Goal: Information Seeking & Learning: Find specific fact

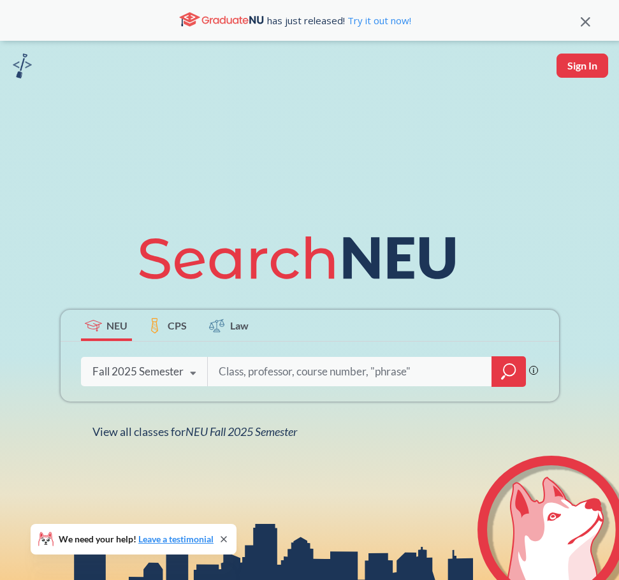
click at [262, 373] on input "search" at bounding box center [349, 371] width 265 height 27
click at [254, 367] on input "search" at bounding box center [349, 371] width 265 height 27
type input "ie 6500"
click at [511, 370] on icon "magnifying glass" at bounding box center [508, 372] width 15 height 18
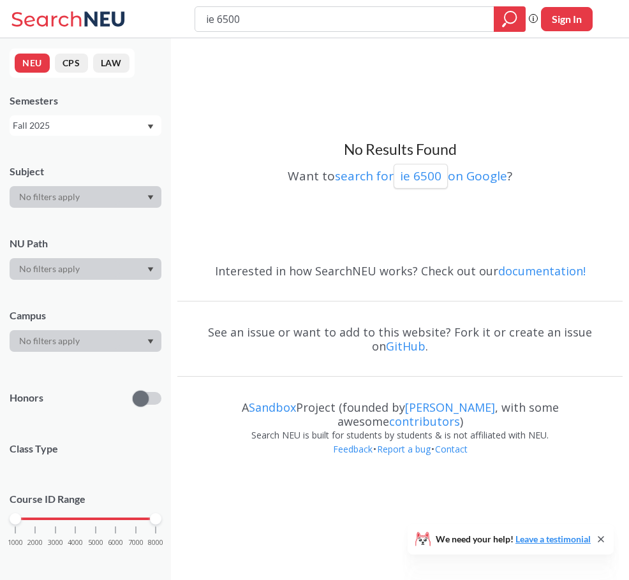
click at [119, 126] on div "Fall 2025" at bounding box center [79, 126] width 133 height 14
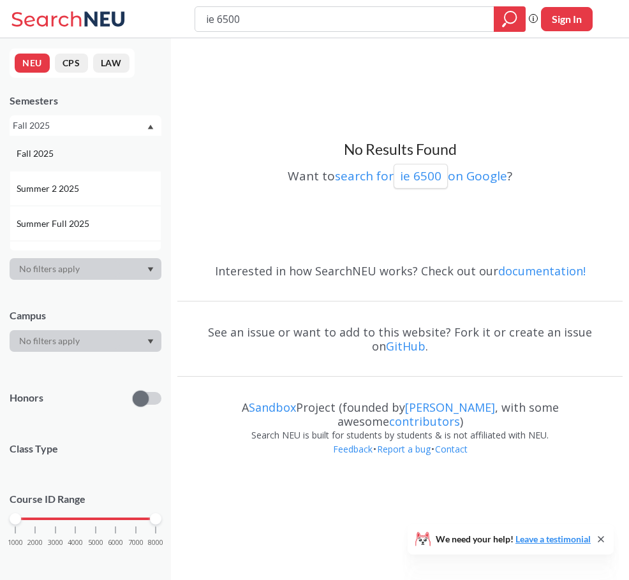
scroll to position [64, 0]
click at [89, 226] on div "Spring 2025" at bounding box center [89, 230] width 144 height 14
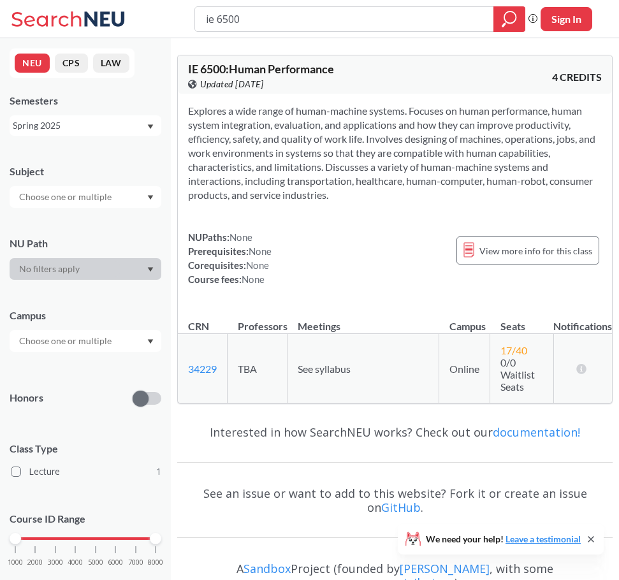
click at [76, 123] on div "Spring 2025" at bounding box center [79, 126] width 133 height 14
click at [84, 152] on div "Fall 2025" at bounding box center [89, 154] width 144 height 14
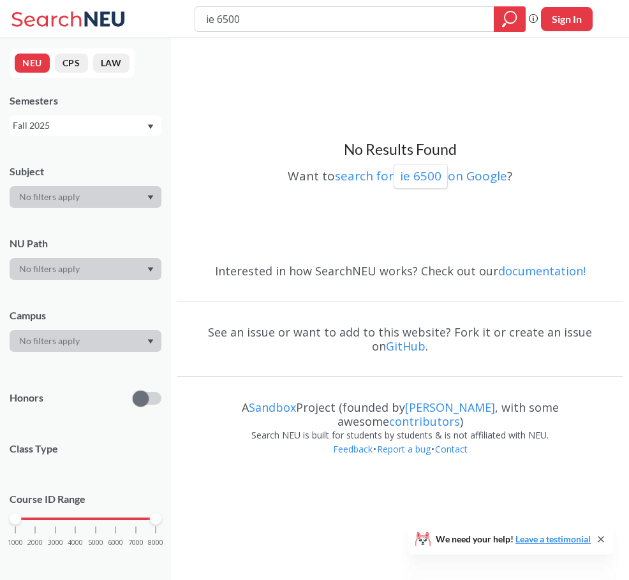
click at [90, 125] on div "Fall 2025" at bounding box center [79, 126] width 133 height 14
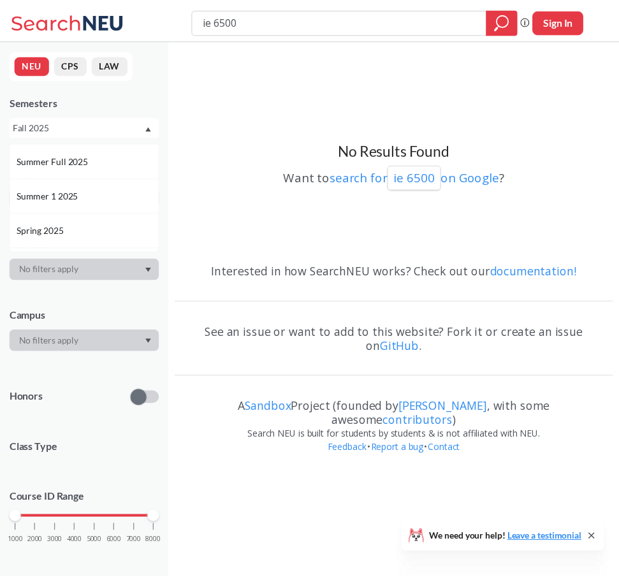
scroll to position [127, 0]
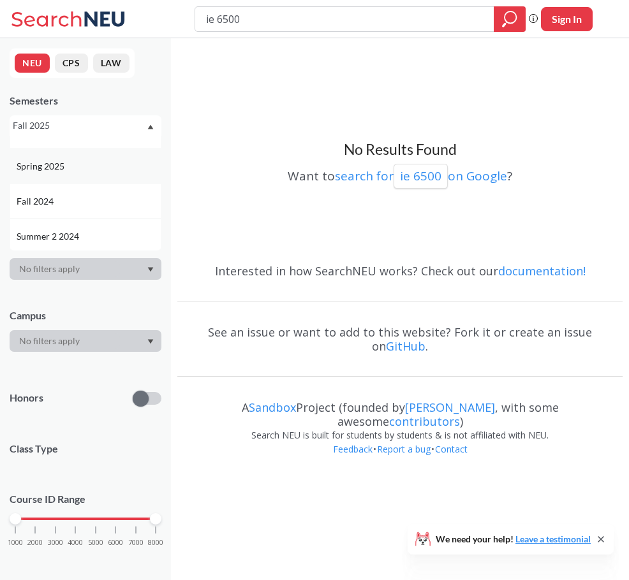
click at [70, 166] on div "Spring 2025" at bounding box center [89, 166] width 144 height 14
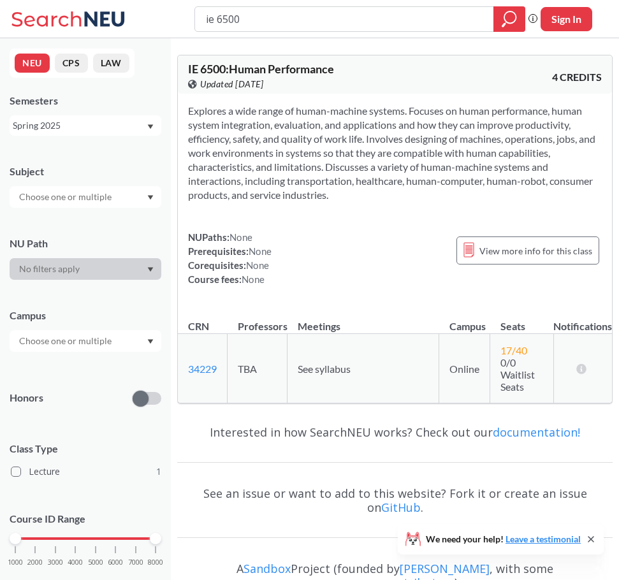
click at [74, 123] on div "Spring 2025" at bounding box center [79, 126] width 133 height 14
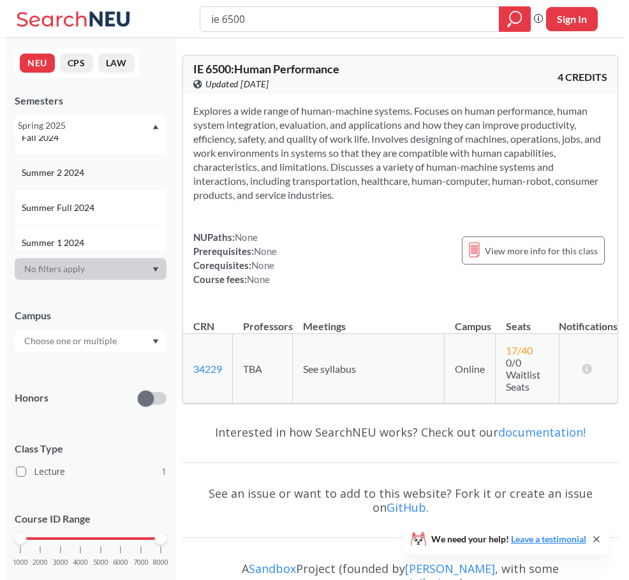
scroll to position [255, 0]
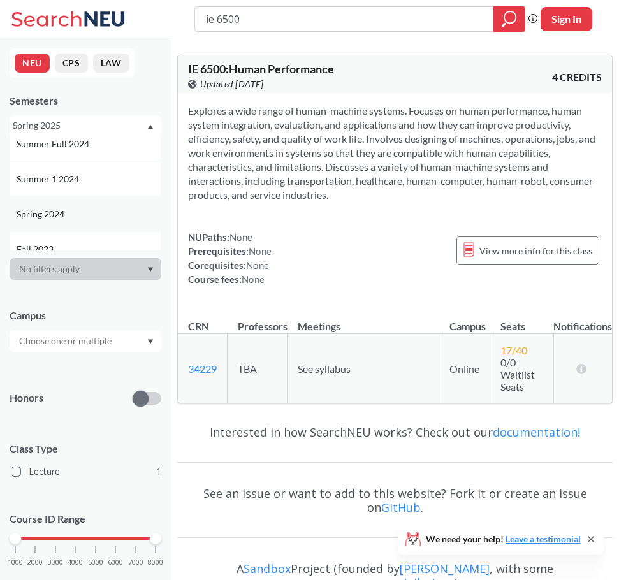
click at [67, 212] on div "Spring 2024" at bounding box center [89, 214] width 144 height 14
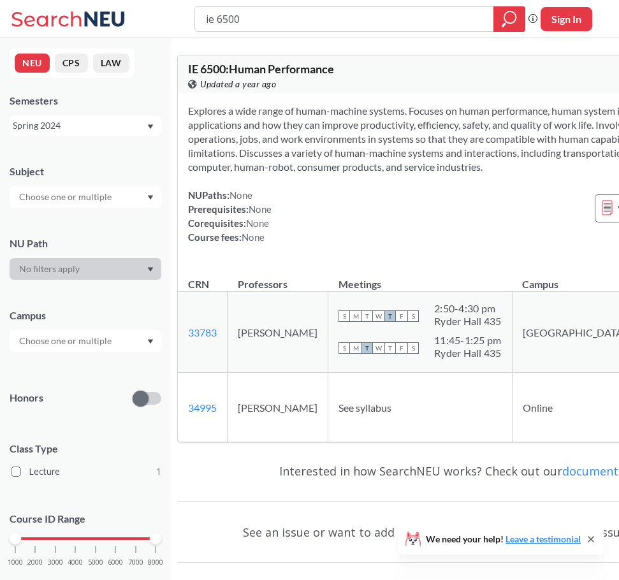
drag, startPoint x: 256, startPoint y: 23, endPoint x: 215, endPoint y: 22, distance: 40.8
click at [215, 22] on input "ie 6500" at bounding box center [345, 19] width 280 height 22
type input "ie6200"
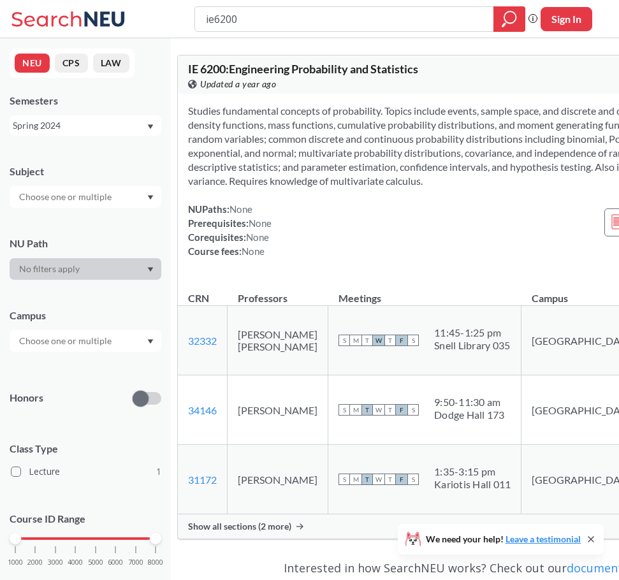
click at [219, 19] on input "ie6200" at bounding box center [345, 19] width 280 height 22
click at [214, 19] on input "ie6200" at bounding box center [345, 19] width 280 height 22
type input "ie 6200"
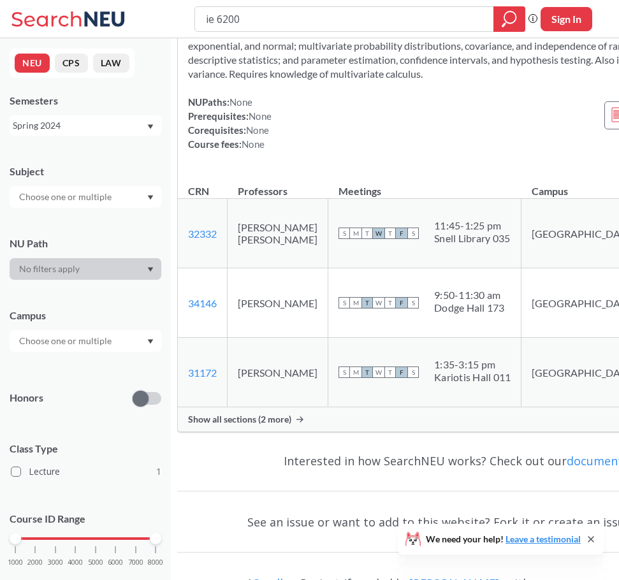
scroll to position [127, 0]
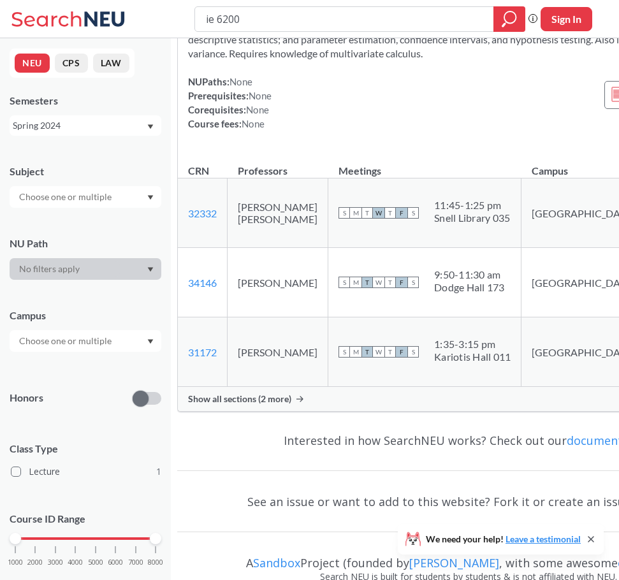
click at [282, 411] on div "Show all sections (2 more)" at bounding box center [469, 399] width 582 height 24
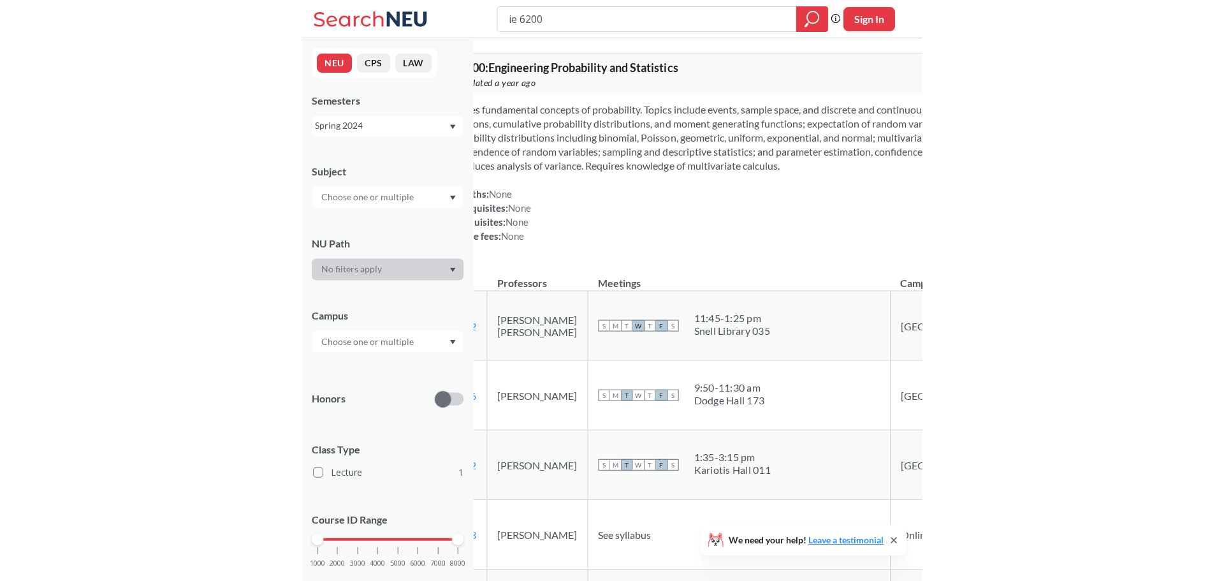
scroll to position [0, 0]
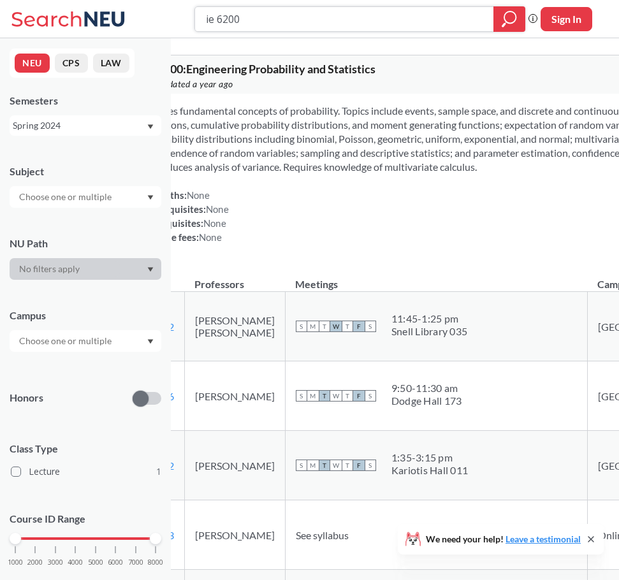
drag, startPoint x: 228, startPoint y: 20, endPoint x: 217, endPoint y: 19, distance: 10.9
click at [217, 19] on input "ie 6200" at bounding box center [345, 19] width 280 height 22
type input "ie 7280"
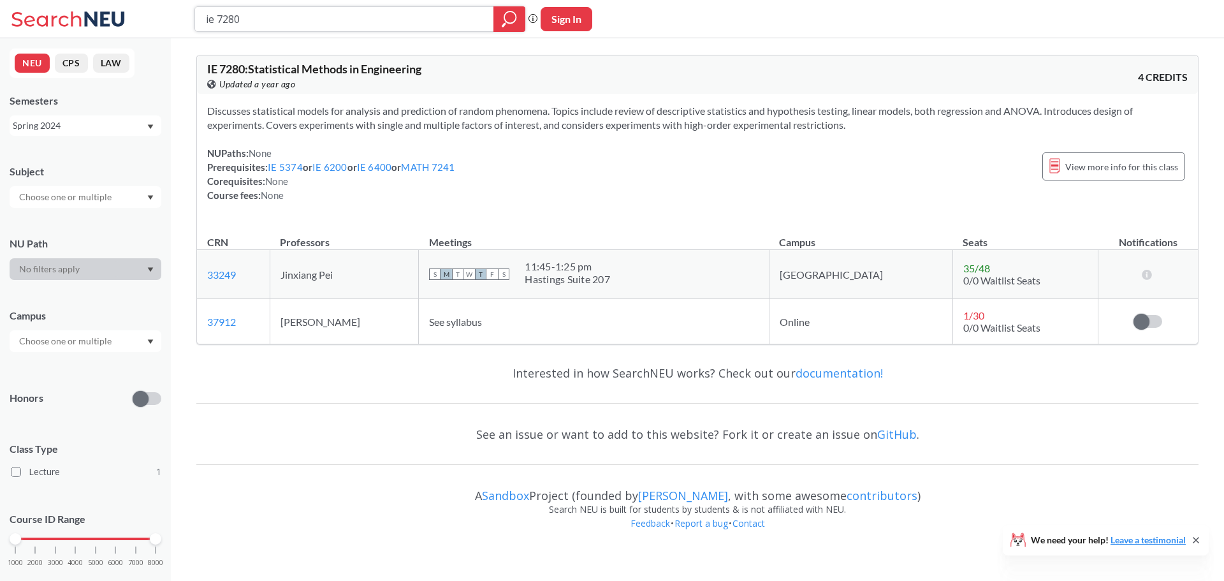
drag, startPoint x: 312, startPoint y: 20, endPoint x: 112, endPoint y: -10, distance: 202.5
click at [112, 0] on html "ie 7280 Phrase search guarantees the exact search appears in the results. Ex. I…" at bounding box center [612, 290] width 1224 height 581
paste input "IE 563"
type input "IE 5630"
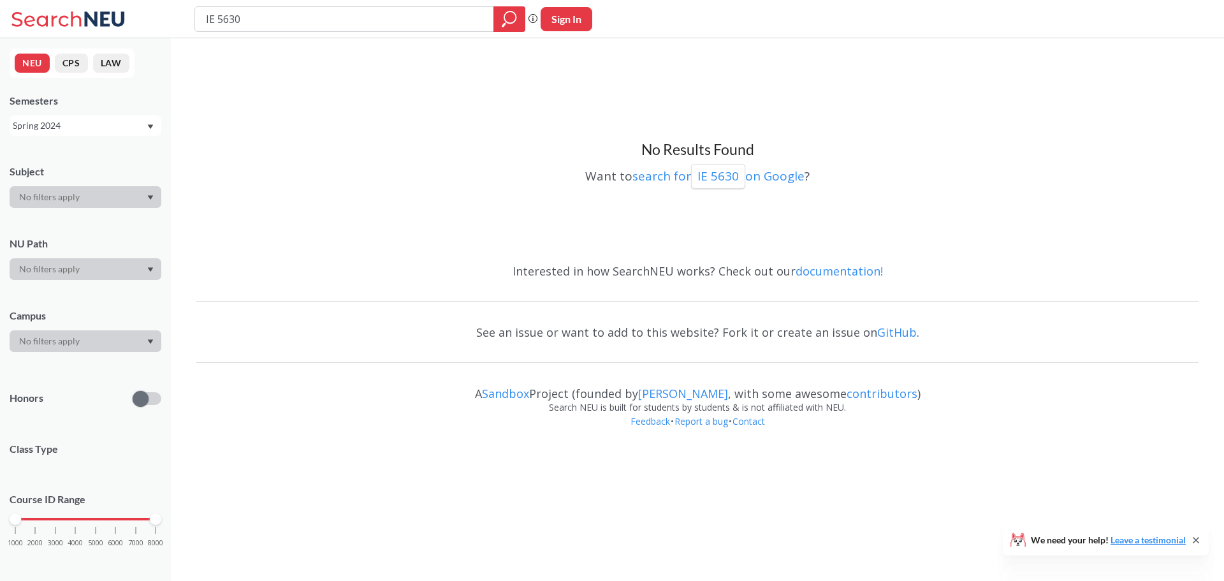
click at [116, 129] on div "Spring 2024" at bounding box center [79, 126] width 133 height 14
click at [99, 161] on div "Fall 2025" at bounding box center [86, 153] width 152 height 35
click at [103, 124] on div "Fall 2025" at bounding box center [79, 126] width 133 height 14
click at [80, 218] on div "Spring 2025" at bounding box center [86, 229] width 152 height 35
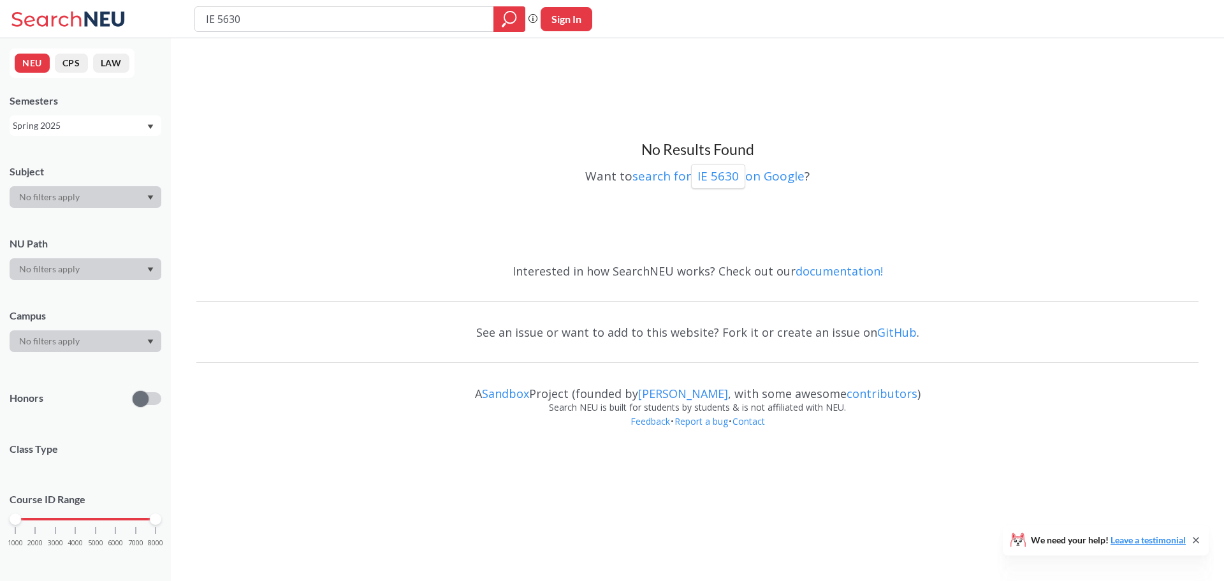
click at [91, 122] on div "Spring 2025" at bounding box center [79, 126] width 133 height 14
click at [94, 233] on div "Summer 2 2024" at bounding box center [89, 236] width 144 height 14
drag, startPoint x: 261, startPoint y: 24, endPoint x: 40, endPoint y: 13, distance: 221.5
click at [40, 13] on div "IE 5630 Phrase search guarantees the exact search appears in the results. Ex. I…" at bounding box center [612, 19] width 1224 height 38
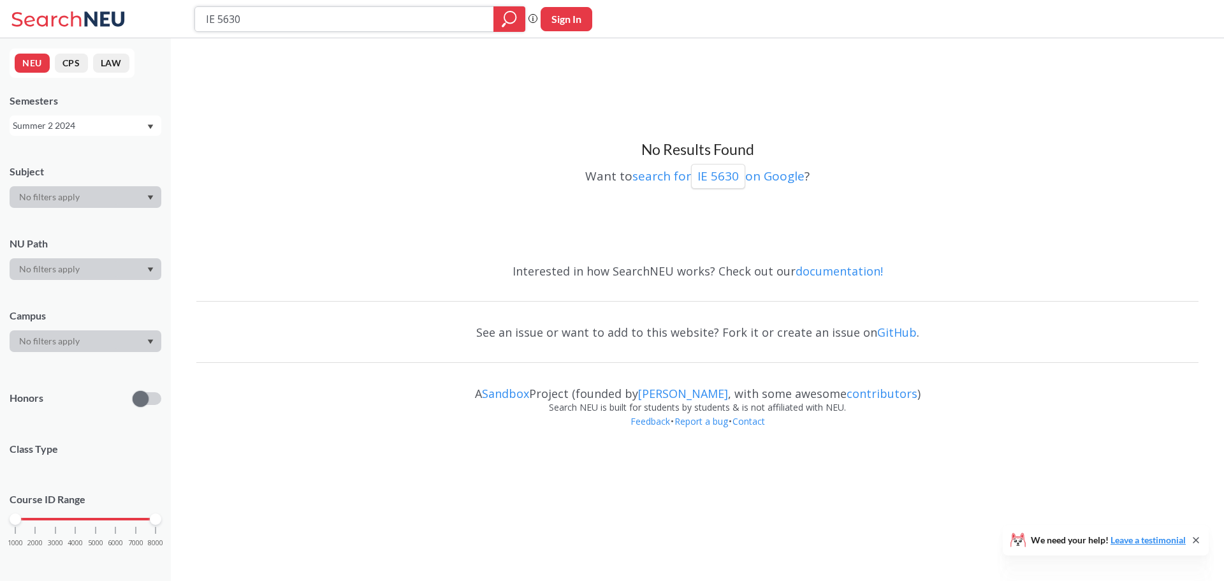
click at [283, 22] on input "IE 5630" at bounding box center [345, 19] width 280 height 22
paste input "Human Performance"
drag, startPoint x: 333, startPoint y: 22, endPoint x: 104, endPoint y: -18, distance: 232.4
click at [104, 0] on html "IE 5630Human Performance Phrase search guarantees the exact search appears in t…" at bounding box center [612, 290] width 1224 height 581
paste input "6500"
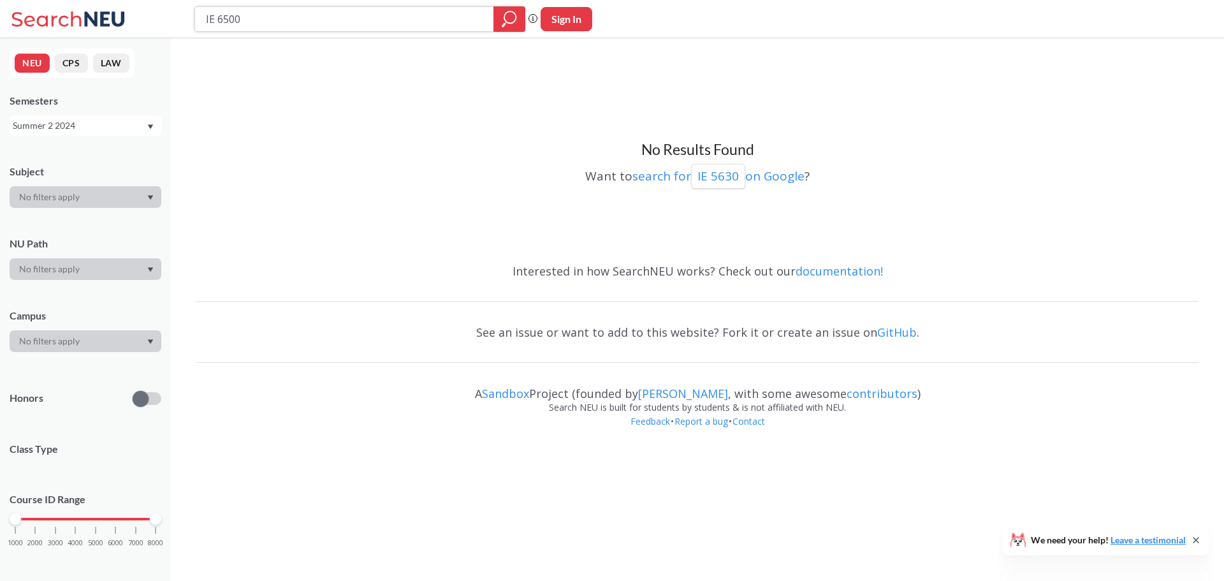
type input "IE 6500"
click at [510, 14] on icon "magnifying glass" at bounding box center [509, 19] width 15 height 18
click at [514, 26] on icon "magnifying glass" at bounding box center [509, 19] width 15 height 18
click at [135, 127] on div "Summer 2 2024" at bounding box center [79, 126] width 133 height 14
click at [115, 145] on div "Fall 2025" at bounding box center [86, 153] width 152 height 35
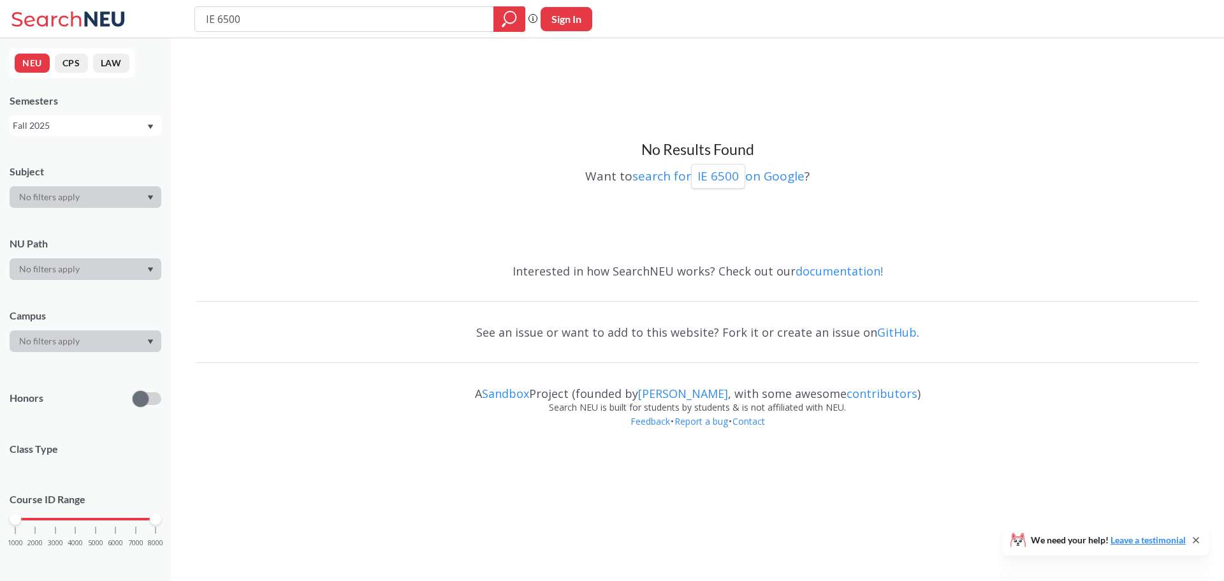
click at [117, 122] on div "Fall 2025" at bounding box center [79, 126] width 133 height 14
